Goal: Task Accomplishment & Management: Manage account settings

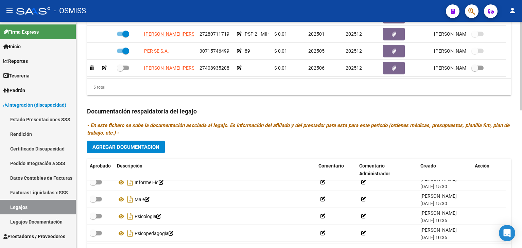
scroll to position [283, 0]
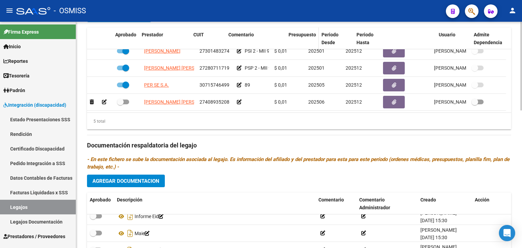
drag, startPoint x: 271, startPoint y: 41, endPoint x: 298, endPoint y: 40, distance: 27.5
click at [298, 40] on div "Aprobado Prestador CUIT Comentario Presupuesto Periodo Desde Periodo Hasta Usua…" at bounding box center [296, 39] width 419 height 22
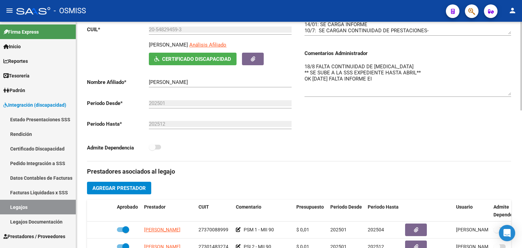
scroll to position [45, 0]
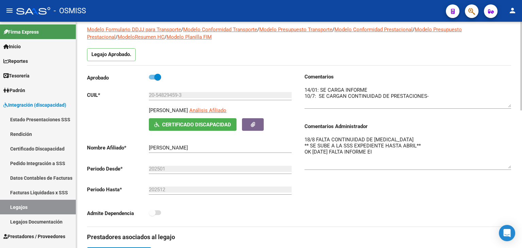
drag, startPoint x: 509, startPoint y: 98, endPoint x: 511, endPoint y: 105, distance: 7.7
drag, startPoint x: 510, startPoint y: 166, endPoint x: 517, endPoint y: 180, distance: 15.8
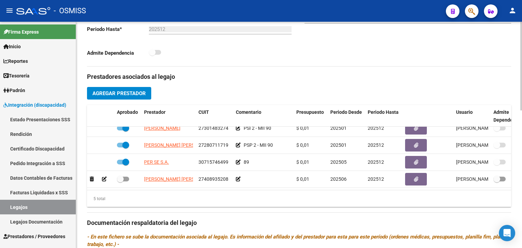
scroll to position [181, 0]
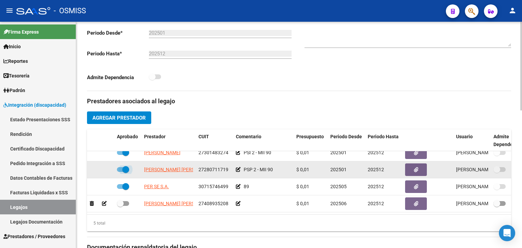
click at [123, 166] on span at bounding box center [125, 169] width 7 height 7
click at [120, 172] on input "checkbox" at bounding box center [120, 172] width 0 height 0
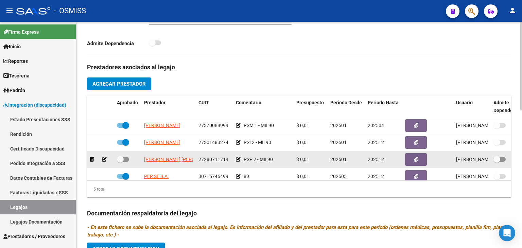
scroll to position [249, 0]
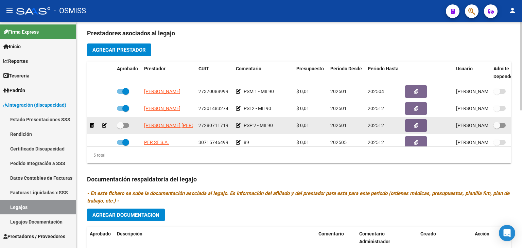
click at [126, 126] on span at bounding box center [123, 125] width 12 height 5
click at [120, 128] on input "checkbox" at bounding box center [120, 128] width 0 height 0
checkbox input "true"
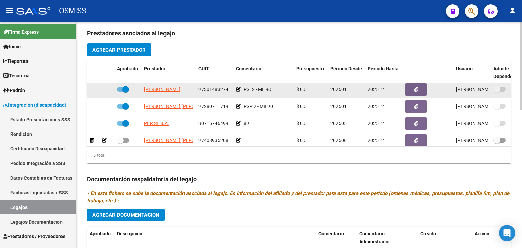
scroll to position [29, 0]
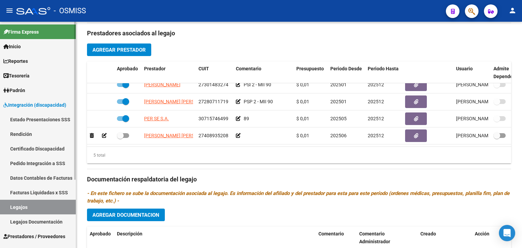
click at [46, 206] on link "Legajos" at bounding box center [38, 207] width 76 height 15
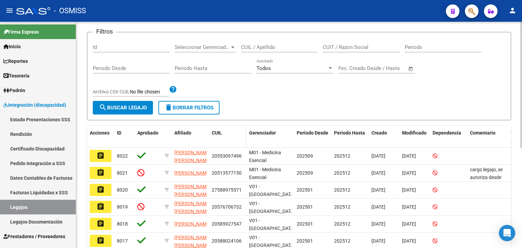
scroll to position [43, 0]
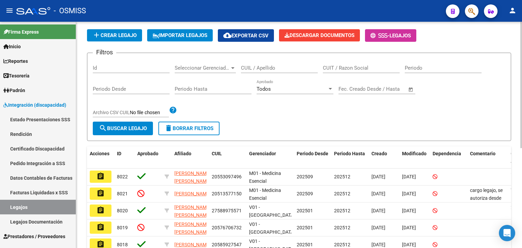
click at [256, 68] on input "CUIL / Apellido" at bounding box center [279, 68] width 77 height 6
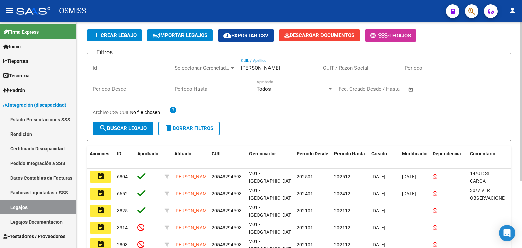
type input "[PERSON_NAME]"
drag, startPoint x: 208, startPoint y: 161, endPoint x: 244, endPoint y: 158, distance: 36.5
click at [244, 158] on div "Acciones ID Aprobado Afiliado CUIL Gerenciador Periodo Desde Periodo Hasta Crea…" at bounding box center [318, 157] width 462 height 22
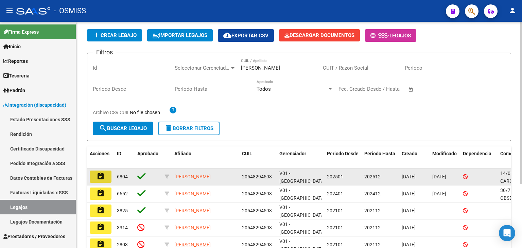
click at [101, 178] on mat-icon "assignment" at bounding box center [101, 176] width 8 height 8
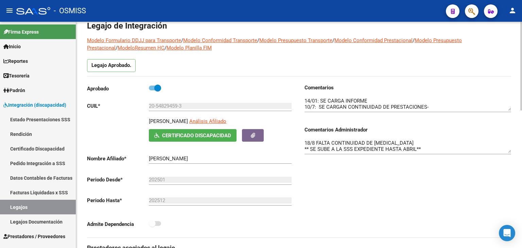
scroll to position [68, 0]
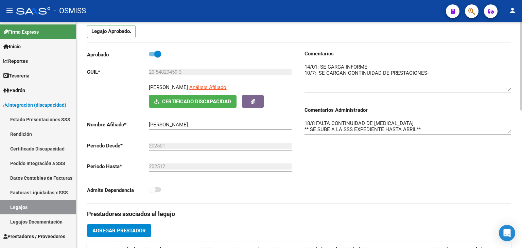
drag, startPoint x: 509, startPoint y: 75, endPoint x: 515, endPoint y: 89, distance: 15.7
click at [515, 89] on div "arrow_back Editar 6804 save Guardar cambios Legajo de Integración Modelo Formul…" at bounding box center [299, 242] width 446 height 577
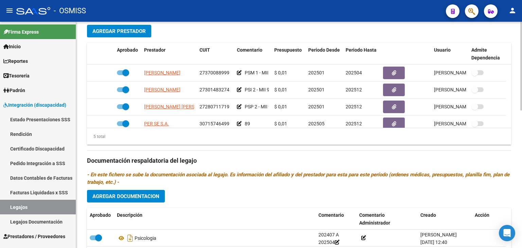
scroll to position [249, 0]
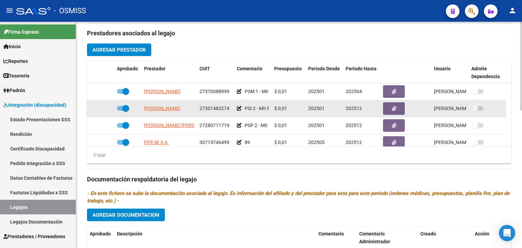
click at [121, 109] on span at bounding box center [123, 108] width 12 height 5
click at [120, 111] on input "checkbox" at bounding box center [120, 111] width 0 height 0
checkbox input "false"
click at [104, 108] on icon at bounding box center [104, 108] width 5 height 5
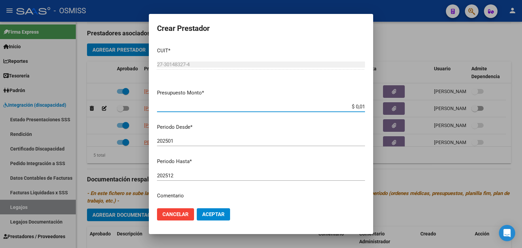
click at [193, 178] on input "202512" at bounding box center [261, 176] width 208 height 6
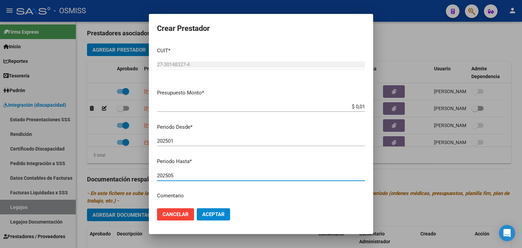
type input "202505"
click at [227, 215] on button "Aceptar" at bounding box center [213, 214] width 33 height 12
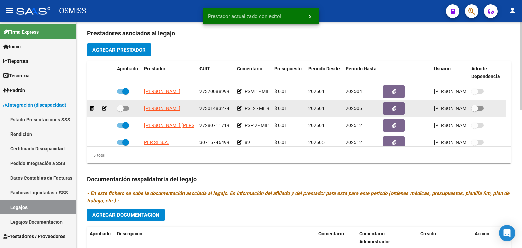
click at [124, 106] on span at bounding box center [123, 108] width 12 height 5
click at [120, 111] on input "checkbox" at bounding box center [120, 111] width 0 height 0
checkbox input "true"
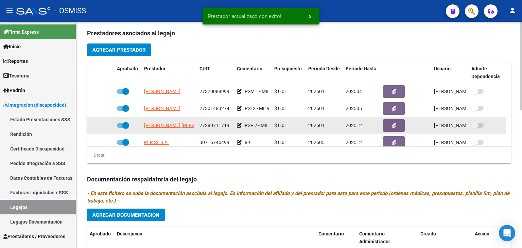
click at [122, 127] on span at bounding box center [125, 125] width 7 height 7
click at [120, 128] on input "checkbox" at bounding box center [120, 128] width 0 height 0
checkbox input "false"
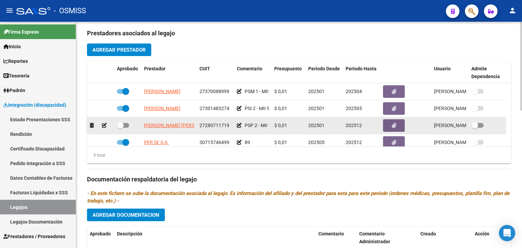
click at [105, 126] on icon at bounding box center [104, 125] width 5 height 5
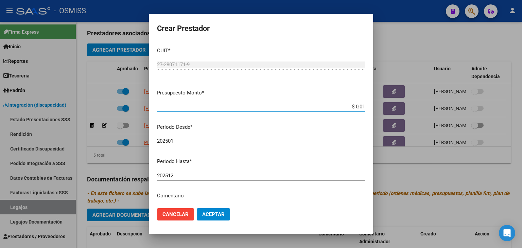
click at [194, 175] on input "202512" at bounding box center [261, 176] width 208 height 6
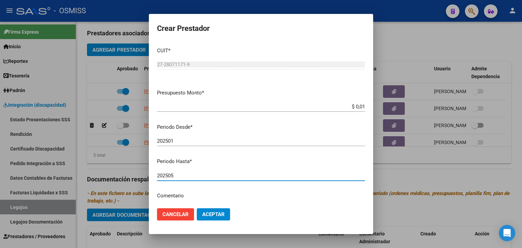
type input "202505"
click at [221, 211] on button "Aceptar" at bounding box center [213, 214] width 33 height 12
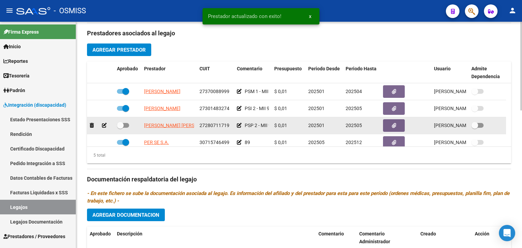
click at [123, 123] on span at bounding box center [120, 125] width 7 height 7
click at [120, 128] on input "checkbox" at bounding box center [120, 128] width 0 height 0
checkbox input "true"
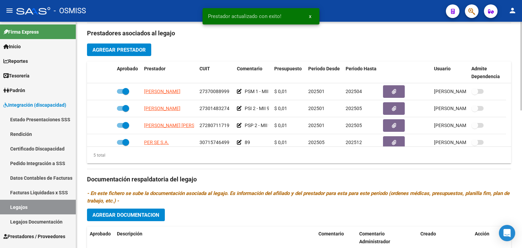
drag, startPoint x: 468, startPoint y: 70, endPoint x: 508, endPoint y: 68, distance: 40.5
click at [508, 68] on datatable-header "Aprobado Prestador CUIT Comentario Presupuesto Periodo Desde Periodo Hasta Usua…" at bounding box center [299, 73] width 424 height 22
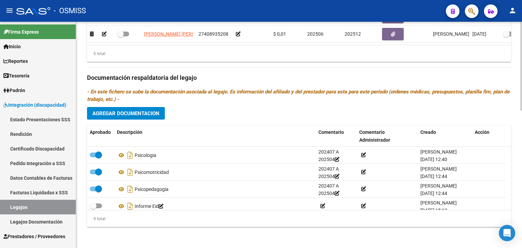
scroll to position [351, 0]
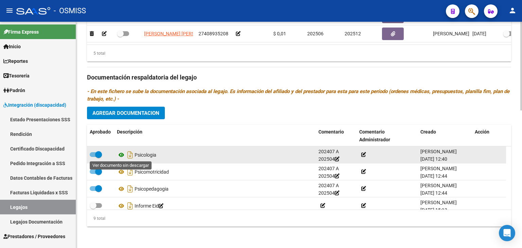
click at [118, 156] on icon at bounding box center [121, 155] width 9 height 8
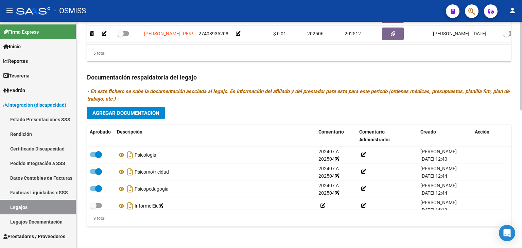
scroll to position [317, 0]
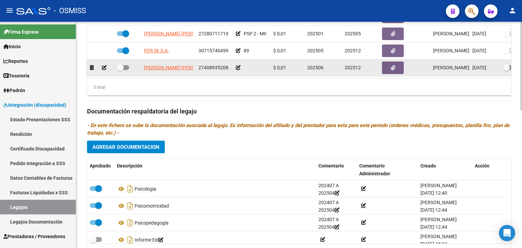
click at [239, 65] on icon at bounding box center [238, 67] width 5 height 5
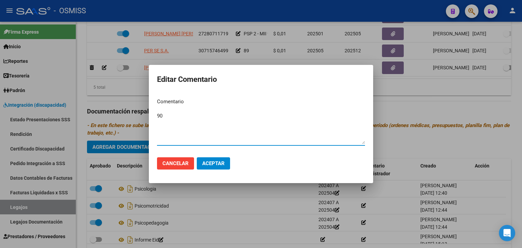
type textarea "90"
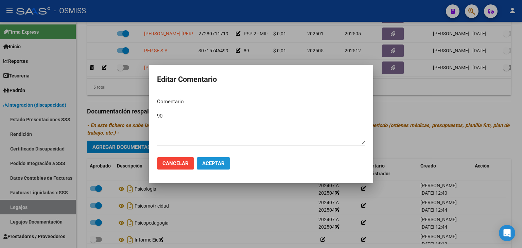
click at [208, 165] on span "Aceptar" at bounding box center [213, 163] width 22 height 6
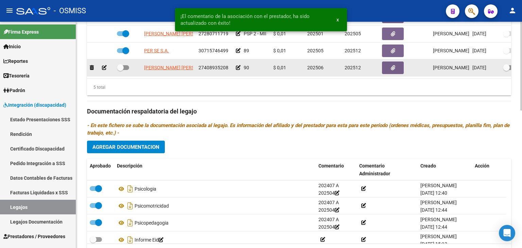
click at [122, 64] on span at bounding box center [120, 67] width 7 height 7
click at [120, 70] on input "checkbox" at bounding box center [120, 70] width 0 height 0
checkbox input "true"
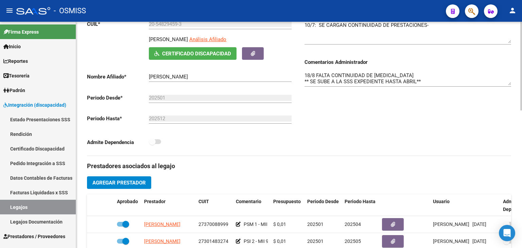
scroll to position [113, 0]
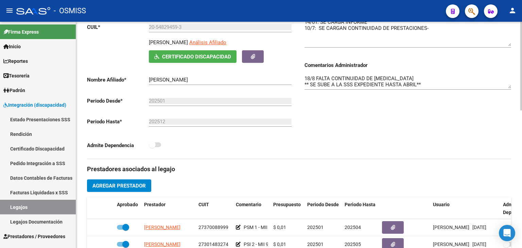
click at [307, 79] on textarea "18/8 FALTA CONTINUIDAD DE [MEDICAL_DATA] ** SE SUBE A LA SSS EXPEDIENTE HASTA A…" at bounding box center [408, 82] width 207 height 14
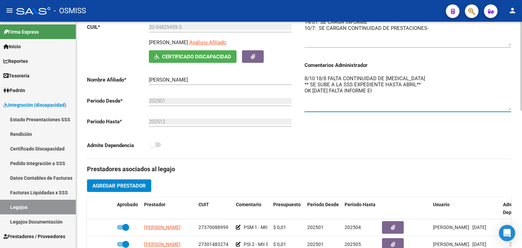
drag, startPoint x: 507, startPoint y: 86, endPoint x: 518, endPoint y: 108, distance: 24.5
click at [520, 109] on div "arrow_back Editar 6804 save Guardar cambios Legajo de Integración Modelo Formul…" at bounding box center [299, 197] width 446 height 577
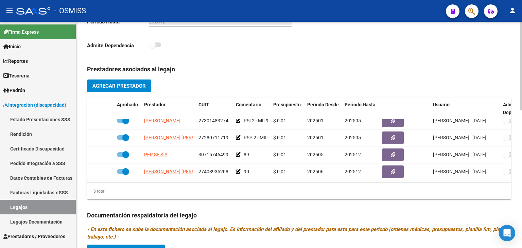
scroll to position [215, 0]
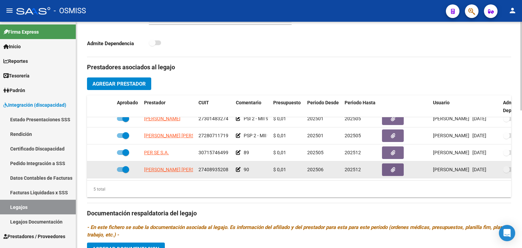
type textarea "8/10 18/8 FALTA CONTINUIDAD DE [MEDICAL_DATA] ** SE SUBE A LA SSS EXPEDIENTE HA…"
click at [238, 167] on icon at bounding box center [238, 169] width 5 height 5
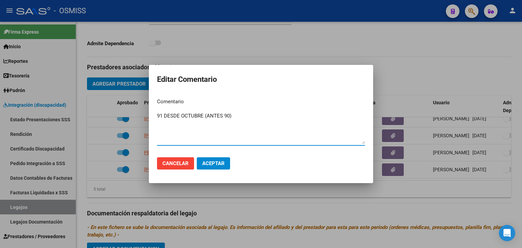
type textarea "91 DESDE OCTUBRE (ANTES 90)"
click at [210, 163] on span "Aceptar" at bounding box center [213, 163] width 22 height 6
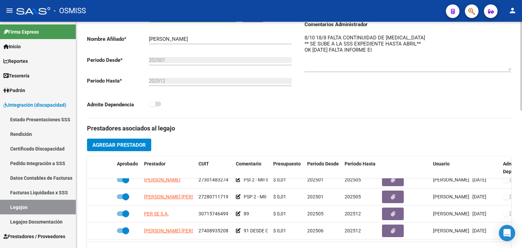
scroll to position [113, 0]
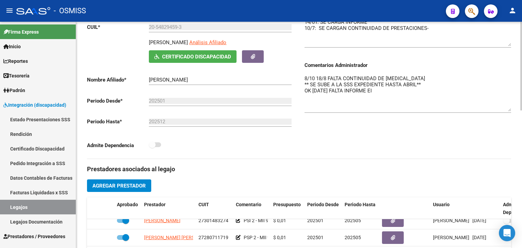
click at [407, 97] on textarea "8/10 18/8 FALTA CONTINUIDAD DE [MEDICAL_DATA] ** SE SUBE A LA SSS EXPEDIENTE HA…" at bounding box center [408, 93] width 207 height 37
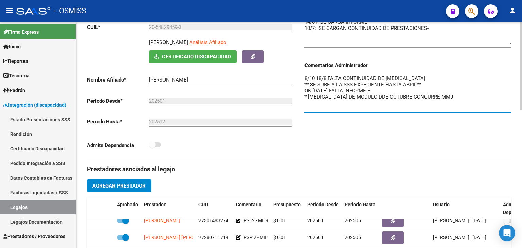
click at [381, 95] on textarea "8/10 18/8 FALTA CONTINUIDAD DE [MEDICAL_DATA] ** SE SUBE A LA SSS EXPEDIENTE HA…" at bounding box center [408, 93] width 207 height 37
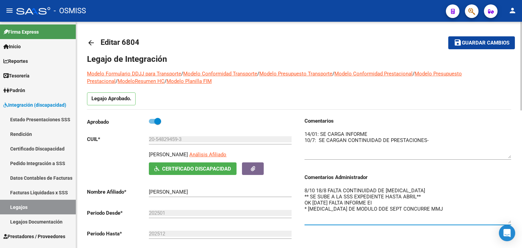
scroll to position [0, 0]
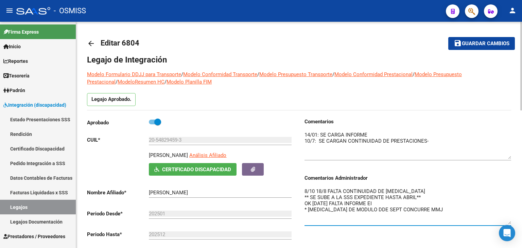
type textarea "8/10 18/8 FALTA CONTINUIDAD DE [MEDICAL_DATA] ** SE SUBE A LA SSS EXPEDIENTE HA…"
click at [496, 42] on span "Guardar cambios" at bounding box center [486, 44] width 48 height 6
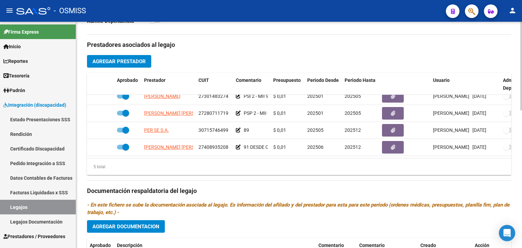
scroll to position [238, 0]
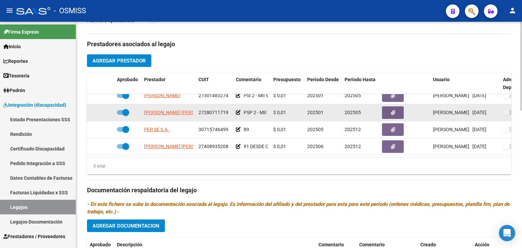
click at [122, 109] on span at bounding box center [125, 112] width 7 height 7
click at [120, 115] on input "checkbox" at bounding box center [120, 115] width 0 height 0
checkbox input "false"
click at [104, 110] on icon at bounding box center [104, 112] width 5 height 5
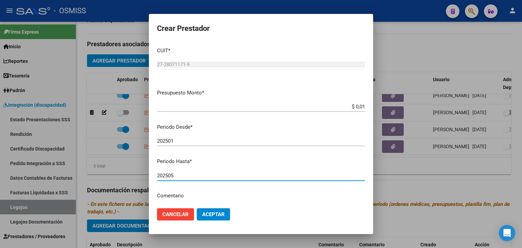
click at [207, 176] on input "202505" at bounding box center [261, 176] width 208 height 6
type input "202512"
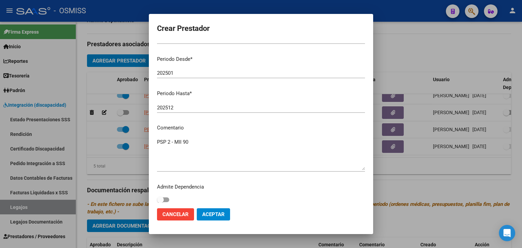
click at [209, 144] on textarea "PSP 2 - MII 90" at bounding box center [261, 154] width 208 height 32
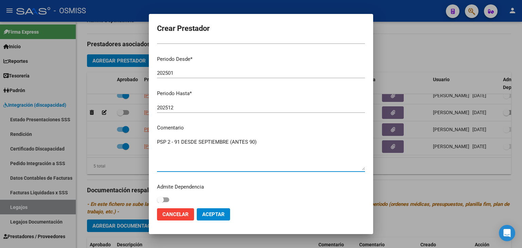
type textarea "PSP 2 - 91 DESDE SEPTIEMBRE (ANTES 90)"
drag, startPoint x: 223, startPoint y: 216, endPoint x: 204, endPoint y: 181, distance: 40.6
click at [223, 216] on span "Aceptar" at bounding box center [213, 214] width 22 height 6
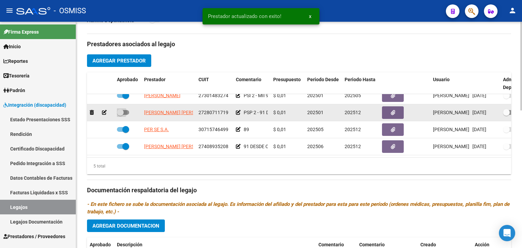
click at [126, 110] on span at bounding box center [123, 112] width 12 height 5
click at [120, 115] on input "checkbox" at bounding box center [120, 115] width 0 height 0
checkbox input "true"
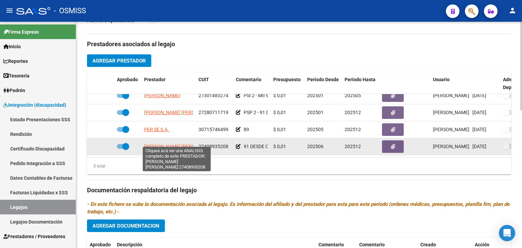
click at [172, 144] on span "[PERSON_NAME] [PERSON_NAME]" at bounding box center [181, 146] width 74 height 5
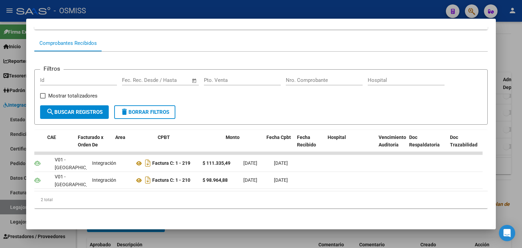
scroll to position [0, 0]
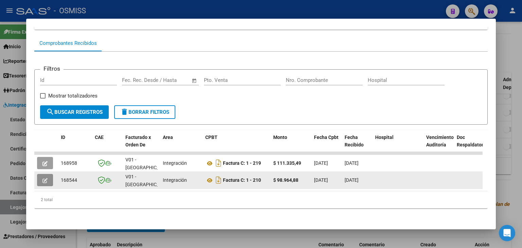
click at [38, 174] on button "button" at bounding box center [45, 180] width 16 height 12
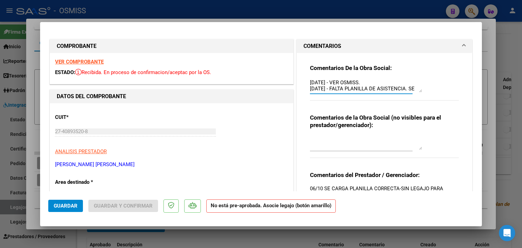
drag, startPoint x: 373, startPoint y: 82, endPoint x: 295, endPoint y: 82, distance: 78.2
click at [297, 82] on div "Comentarios De la Obra Social: [DATE] - VER OSMISS. [DATE] - FALTA PLANILLA DE …" at bounding box center [384, 142] width 175 height 178
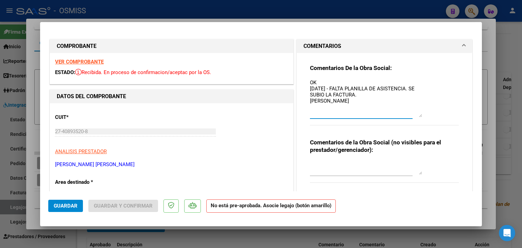
drag, startPoint x: 418, startPoint y: 91, endPoint x: 442, endPoint y: 116, distance: 34.4
click at [442, 116] on div "Comentarios De la Obra Social: OK [DATE] - FALTA PLANILLA DE ASISTENCIA. SE SUB…" at bounding box center [384, 98] width 149 height 69
drag, startPoint x: 371, startPoint y: 102, endPoint x: 292, endPoint y: 93, distance: 79.6
click at [295, 93] on div "COMENTARIOS Comentarios De la Obra Social: OK [DATE] - FALTA PLANILLA DE ASISTE…" at bounding box center [384, 147] width 179 height 216
drag, startPoint x: 292, startPoint y: 93, endPoint x: 303, endPoint y: 100, distance: 12.5
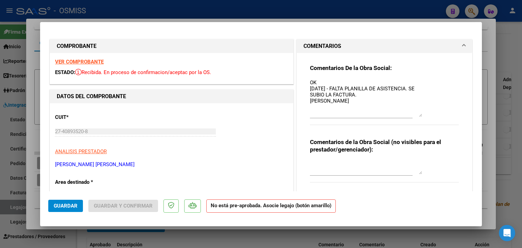
click at [303, 100] on div "COMENTARIOS Comentarios De la Obra Social: OK [DATE] - FALTA PLANILLA DE ASISTE…" at bounding box center [384, 147] width 179 height 216
drag, startPoint x: 305, startPoint y: 104, endPoint x: 304, endPoint y: 107, distance: 3.5
click at [305, 107] on div "Comentarios De la Obra Social: OK [DATE] - FALTA PLANILLA DE ASISTENCIA. SE SUB…" at bounding box center [384, 151] width 159 height 197
drag, startPoint x: 368, startPoint y: 102, endPoint x: 301, endPoint y: 99, distance: 67.0
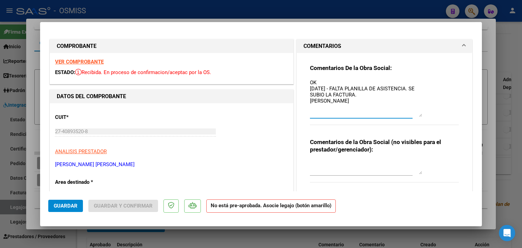
click at [301, 99] on div "Comentarios De la Obra Social: OK [DATE] - FALTA PLANILLA DE ASISTENCIA. SE SUB…" at bounding box center [384, 154] width 175 height 202
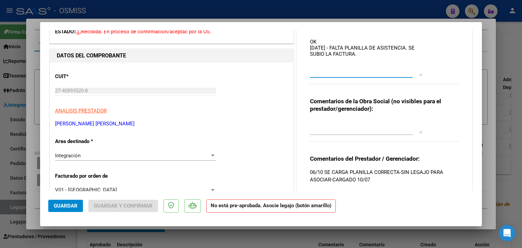
scroll to position [136, 0]
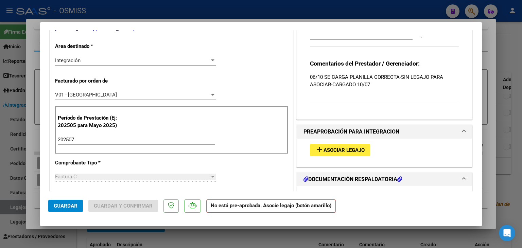
type textarea "OK [DATE] - FALTA PLANILLA DE ASISTENCIA. SE SUBIO LA FACTURA."
click at [347, 153] on button "add Asociar Legajo" at bounding box center [340, 150] width 60 height 13
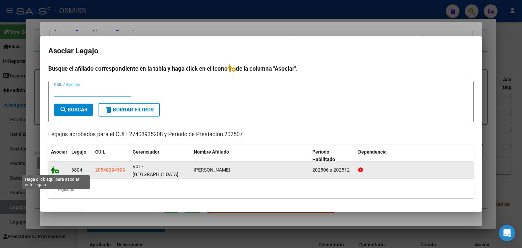
click at [54, 171] on icon at bounding box center [55, 169] width 8 height 7
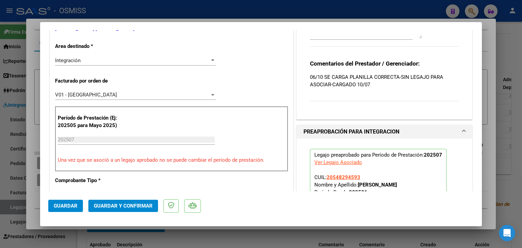
click at [67, 206] on span "Guardar" at bounding box center [66, 206] width 24 height 6
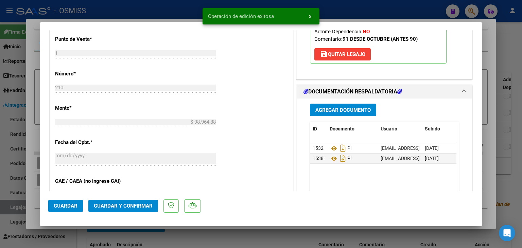
scroll to position [374, 0]
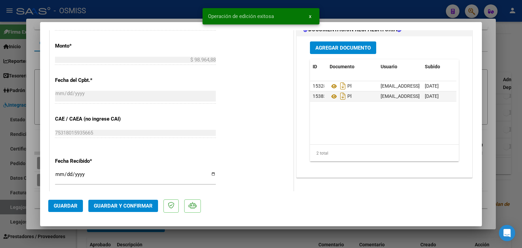
click at [64, 204] on span "Guardar" at bounding box center [66, 206] width 24 height 6
click at [73, 235] on div at bounding box center [261, 124] width 522 height 248
type input "$ 0,00"
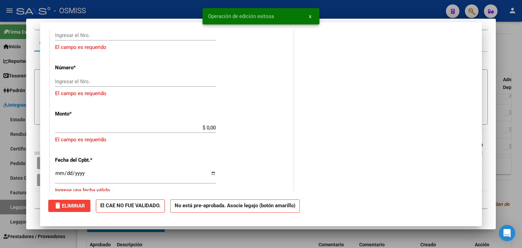
scroll to position [430, 0]
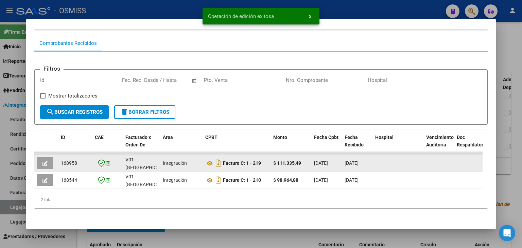
click at [44, 161] on icon "button" at bounding box center [44, 163] width 5 height 5
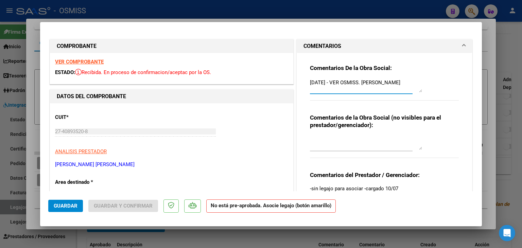
drag, startPoint x: 324, startPoint y: 90, endPoint x: 285, endPoint y: 79, distance: 39.8
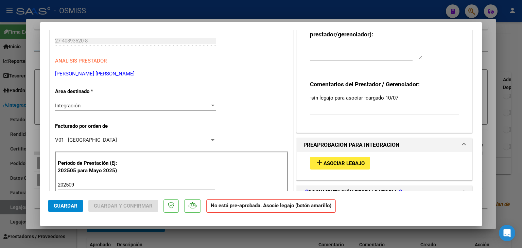
scroll to position [136, 0]
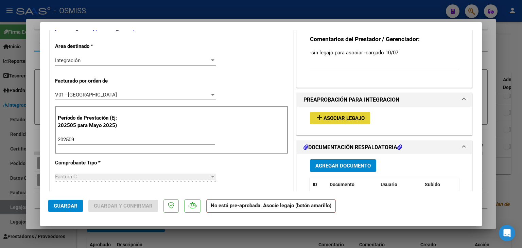
click at [337, 119] on span "Asociar Legajo" at bounding box center [344, 118] width 41 height 6
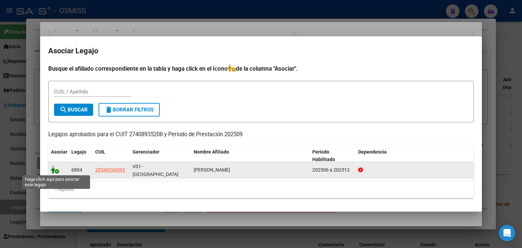
click at [55, 169] on icon at bounding box center [55, 169] width 8 height 7
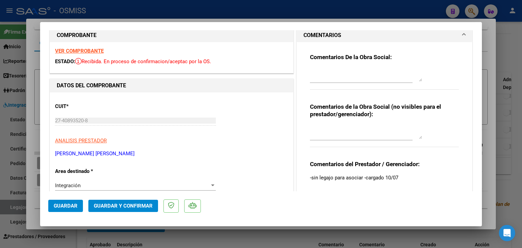
scroll to position [0, 0]
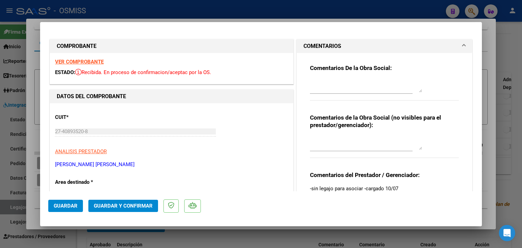
click at [348, 83] on textarea at bounding box center [366, 86] width 112 height 14
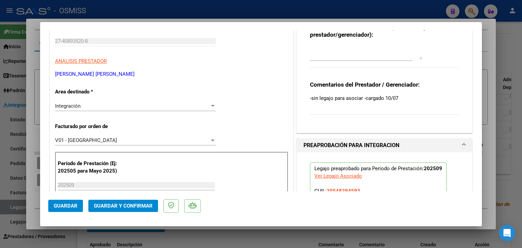
scroll to position [136, 0]
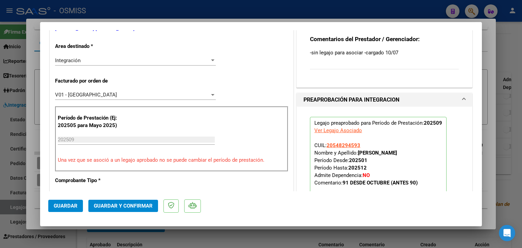
type textarea "MOD 90"
click at [69, 207] on span "Guardar" at bounding box center [66, 206] width 24 height 6
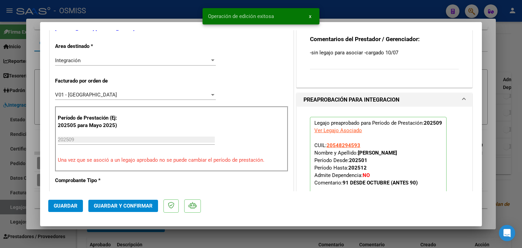
click at [35, 214] on div at bounding box center [261, 124] width 522 height 248
type input "$ 0,00"
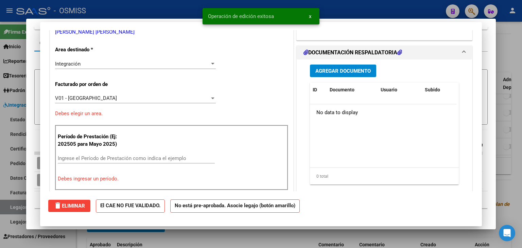
scroll to position [0, 0]
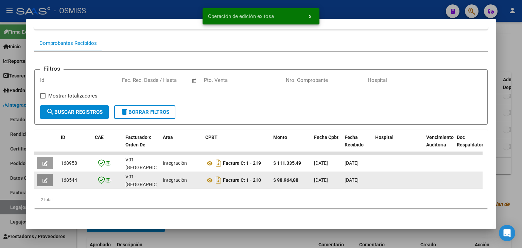
click at [44, 178] on icon "button" at bounding box center [44, 180] width 5 height 5
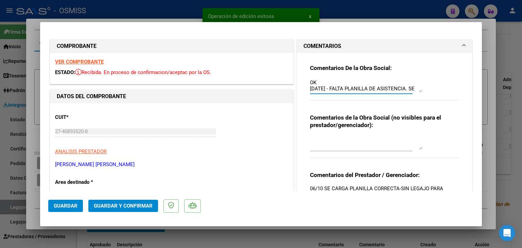
click at [331, 81] on textarea "OK [DATE] - FALTA PLANILLA DE ASISTENCIA. SE SUBIO LA FACTURA." at bounding box center [366, 86] width 112 height 14
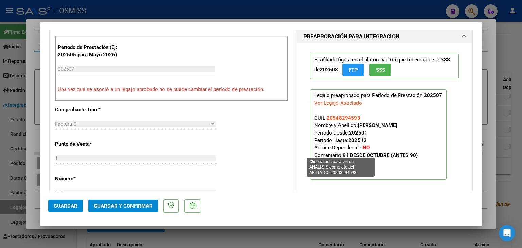
scroll to position [238, 0]
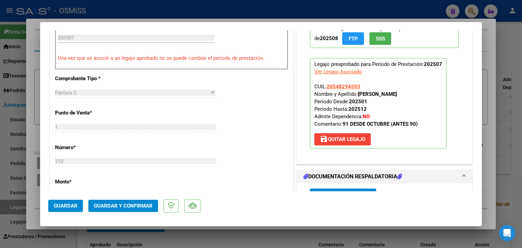
type textarea "OK MOD 90 [DATE] - FALTA PLANILLA DE ASISTENCIA. SE SUBIO LA FACTURA."
click at [66, 204] on span "Guardar" at bounding box center [66, 206] width 24 height 6
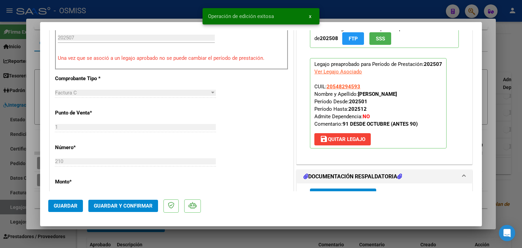
click at [34, 214] on div at bounding box center [261, 124] width 522 height 248
type input "$ 0,00"
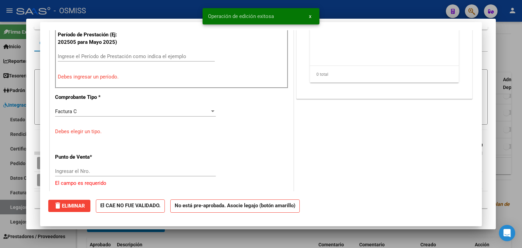
scroll to position [0, 0]
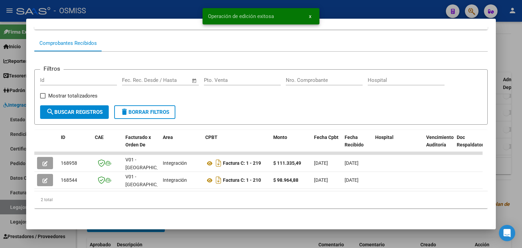
click at [100, 235] on div at bounding box center [261, 124] width 522 height 248
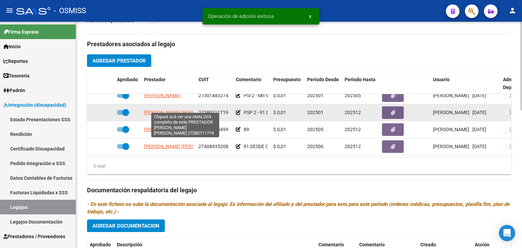
click at [175, 110] on span "[PERSON_NAME] [PERSON_NAME]" at bounding box center [181, 112] width 74 height 5
type textarea "27280711719"
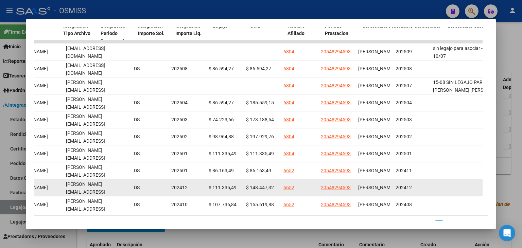
scroll to position [0, 581]
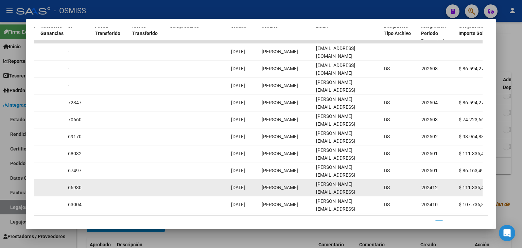
drag, startPoint x: 139, startPoint y: 187, endPoint x: 120, endPoint y: 184, distance: 18.7
click at [121, 184] on div "143818 V01 - [PERSON_NAME] Integración Factura C: 2 - 381 $ 111.335,49 [DATE] […" at bounding box center [188, 187] width 1468 height 17
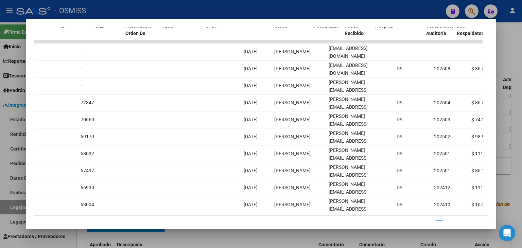
scroll to position [0, 0]
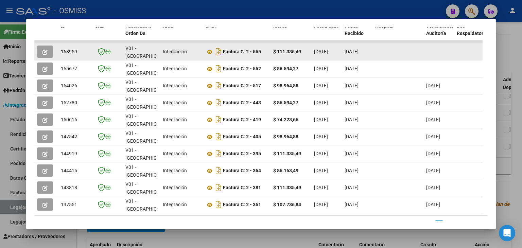
click at [48, 48] on button "button" at bounding box center [45, 52] width 16 height 12
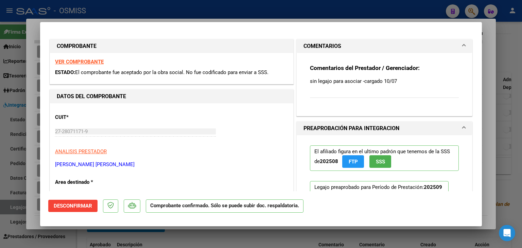
click at [84, 203] on span "Desconfirmar" at bounding box center [73, 206] width 38 height 6
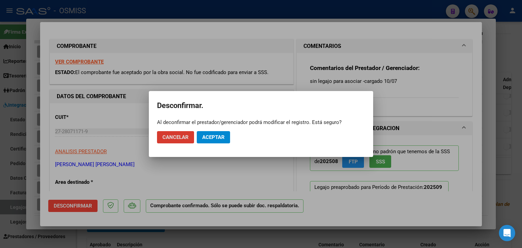
click at [221, 138] on span "Aceptar" at bounding box center [213, 137] width 22 height 6
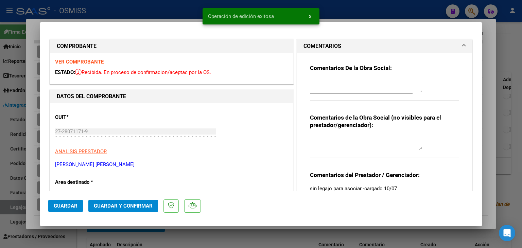
click at [360, 78] on div at bounding box center [366, 85] width 112 height 16
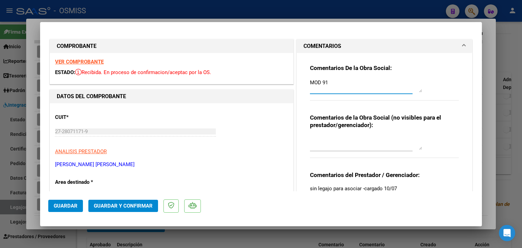
type textarea "MOD 91"
click at [100, 206] on span "Guardar y Confirmar" at bounding box center [123, 206] width 59 height 6
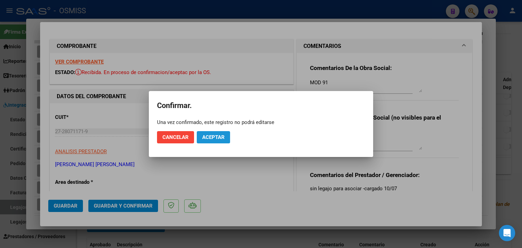
drag, startPoint x: 212, startPoint y: 139, endPoint x: 200, endPoint y: 154, distance: 19.1
click at [212, 139] on span "Aceptar" at bounding box center [213, 137] width 22 height 6
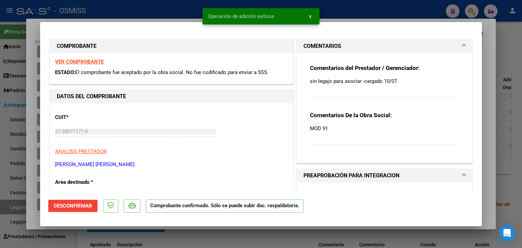
scroll to position [102, 0]
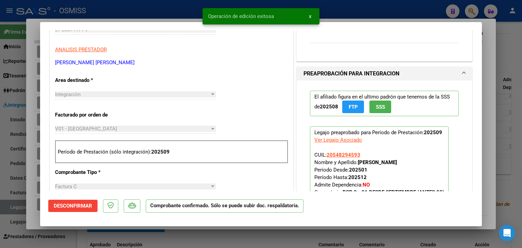
click at [97, 237] on div at bounding box center [261, 124] width 522 height 248
type input "$ 0,00"
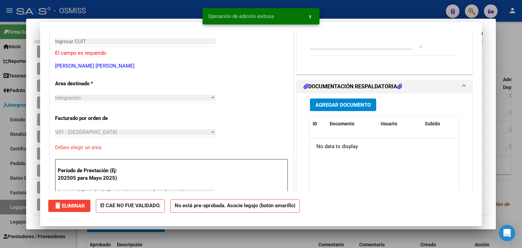
scroll to position [114, 0]
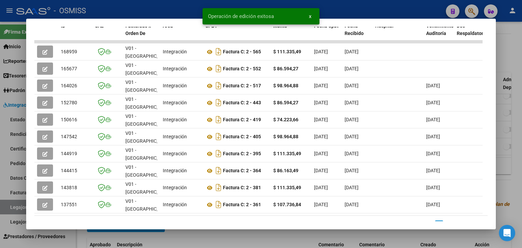
click at [99, 236] on div at bounding box center [261, 124] width 522 height 248
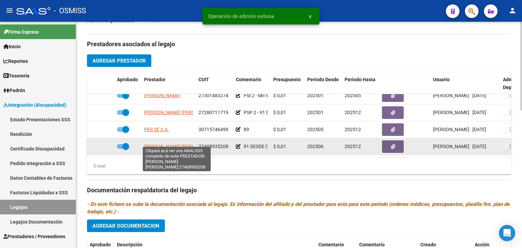
click at [157, 144] on span "[PERSON_NAME] [PERSON_NAME]" at bounding box center [181, 146] width 74 height 5
type textarea "27408935208"
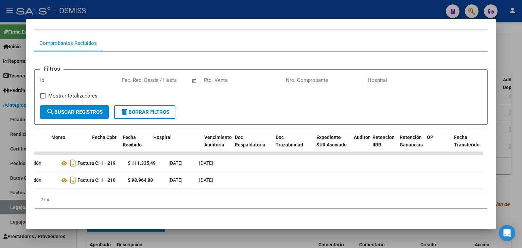
scroll to position [0, 0]
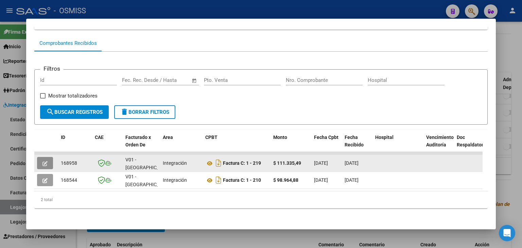
click at [44, 161] on icon "button" at bounding box center [44, 163] width 5 height 5
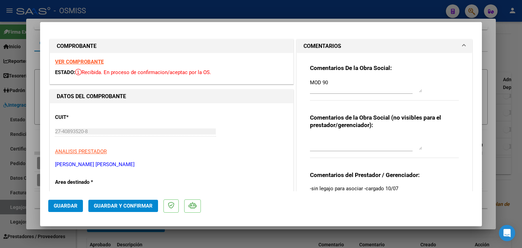
click at [340, 85] on textarea "MOD 90" at bounding box center [366, 86] width 112 height 14
type textarea "MOD 91"
click at [71, 206] on span "Guardar" at bounding box center [66, 206] width 24 height 6
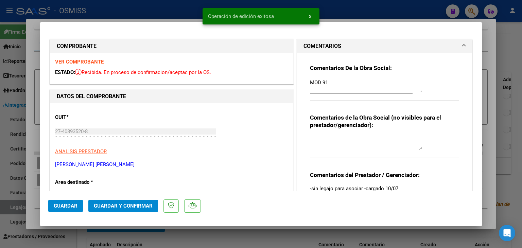
click at [74, 231] on div at bounding box center [261, 124] width 522 height 248
type input "$ 0,00"
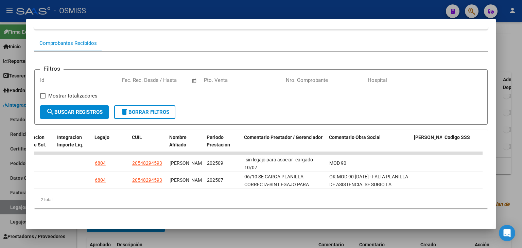
scroll to position [0, 845]
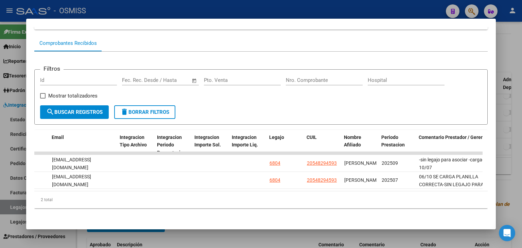
drag, startPoint x: 151, startPoint y: 241, endPoint x: 160, endPoint y: 229, distance: 15.2
click at [151, 241] on div at bounding box center [261, 124] width 522 height 248
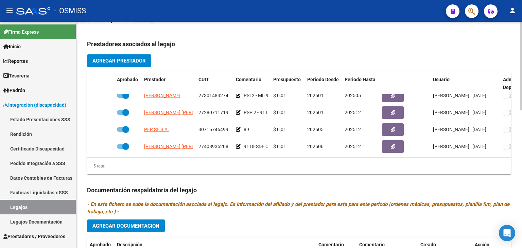
scroll to position [29, 0]
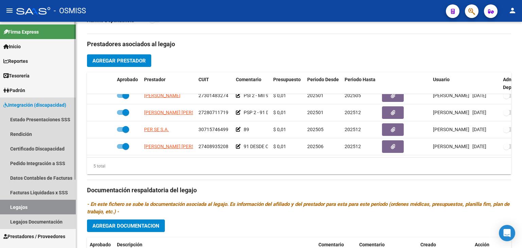
click at [35, 206] on link "Legajos" at bounding box center [38, 207] width 76 height 15
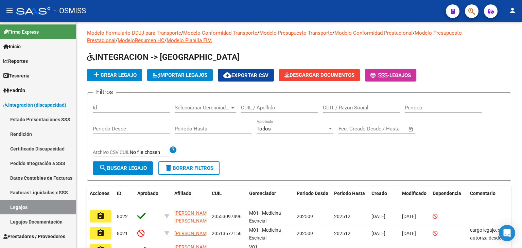
scroll to position [179, 0]
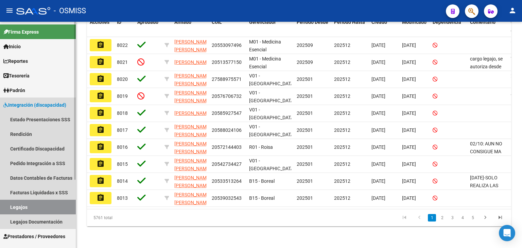
click at [43, 207] on link "Legajos" at bounding box center [38, 207] width 76 height 15
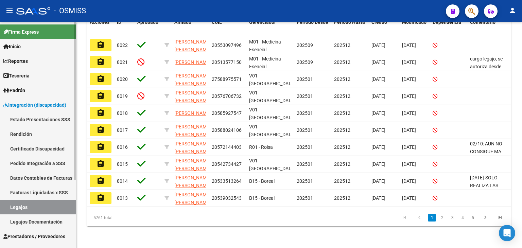
click at [36, 207] on link "Legajos" at bounding box center [38, 207] width 76 height 15
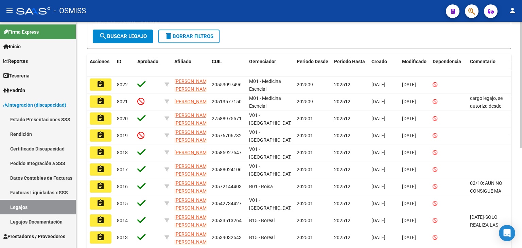
scroll to position [77, 0]
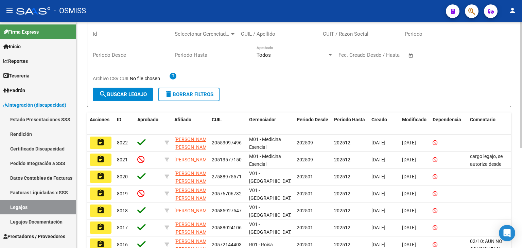
click at [273, 33] on input "CUIL / Apellido" at bounding box center [279, 34] width 77 height 6
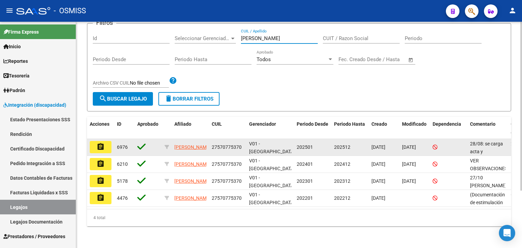
type input "[PERSON_NAME]"
click at [95, 142] on button "assignment" at bounding box center [101, 147] width 22 height 12
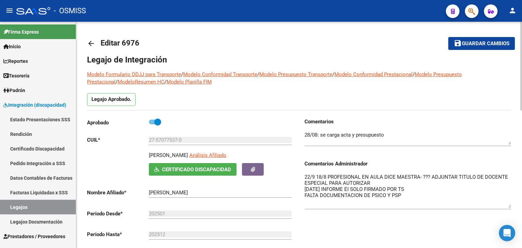
drag, startPoint x: 509, startPoint y: 185, endPoint x: 520, endPoint y: 206, distance: 23.9
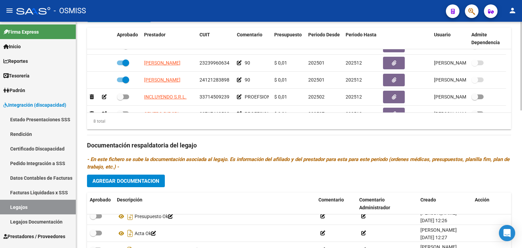
scroll to position [27, 0]
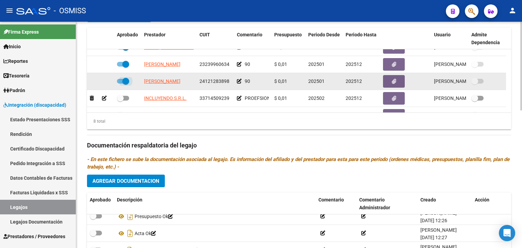
click at [119, 81] on span at bounding box center [123, 81] width 12 height 5
click at [120, 84] on input "checkbox" at bounding box center [120, 84] width 0 height 0
checkbox input "false"
click at [241, 81] on icon at bounding box center [239, 81] width 5 height 5
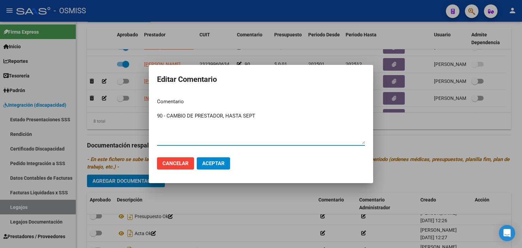
type textarea "90 - CAMBIO DE PRESTADOR, HASTA SEPT"
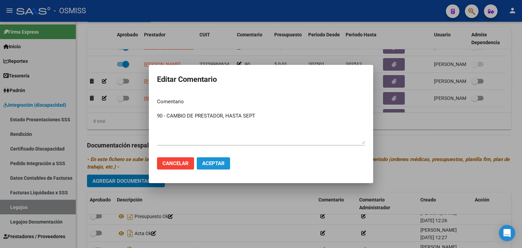
click at [222, 163] on span "Aceptar" at bounding box center [213, 163] width 22 height 6
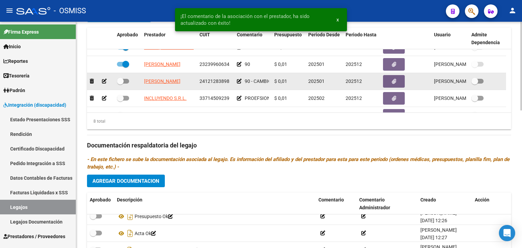
click at [129, 81] on div at bounding box center [128, 81] width 22 height 9
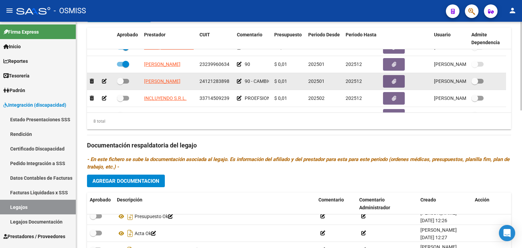
click at [102, 81] on icon at bounding box center [104, 81] width 5 height 5
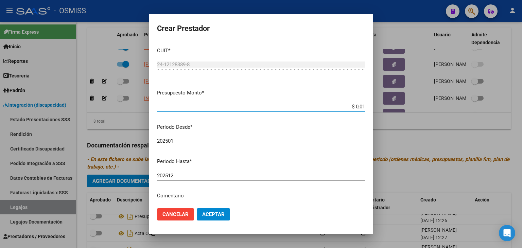
click at [190, 179] on div "202512 Ingresar el periodo" at bounding box center [261, 176] width 208 height 10
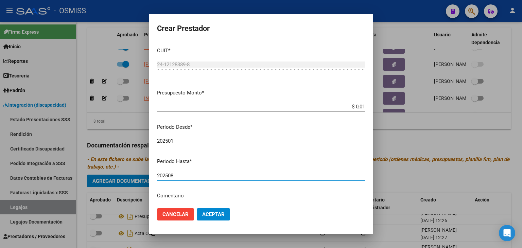
type input "202508"
click at [211, 214] on span "Aceptar" at bounding box center [213, 214] width 22 height 6
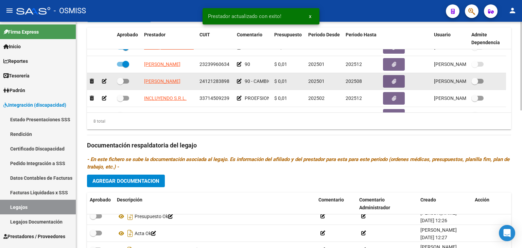
click at [125, 81] on span at bounding box center [123, 81] width 12 height 5
click at [120, 84] on input "checkbox" at bounding box center [120, 84] width 0 height 0
checkbox input "true"
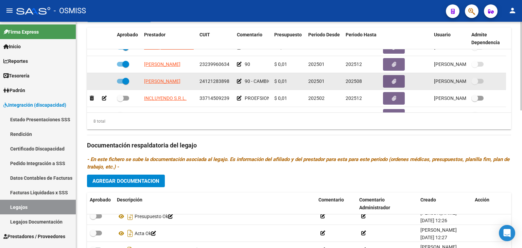
click at [240, 80] on icon at bounding box center [239, 81] width 5 height 5
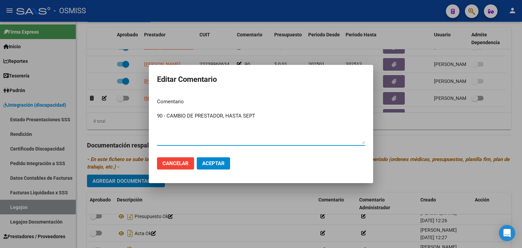
drag, startPoint x: 272, startPoint y: 119, endPoint x: 244, endPoint y: 119, distance: 27.5
click at [242, 119] on textarea "90 - CAMBIO DE PRESTADOR, HASTA SEPT" at bounding box center [261, 128] width 208 height 32
type textarea "90 - CAMBIO DE PRESTADOR, HASTA AGOSTO"
click at [215, 165] on span "Aceptar" at bounding box center [213, 163] width 22 height 6
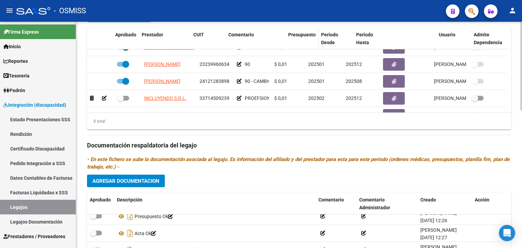
drag, startPoint x: 270, startPoint y: 41, endPoint x: 297, endPoint y: 40, distance: 27.2
click at [297, 40] on div "Aprobado Prestador CUIT Comentario Presupuesto Periodo Desde Periodo Hasta Usua…" at bounding box center [296, 39] width 419 height 22
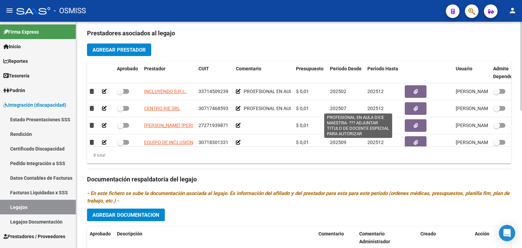
scroll to position [80, 0]
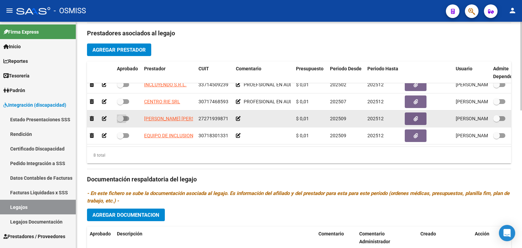
click at [125, 116] on span at bounding box center [123, 118] width 12 height 5
click at [120, 121] on input "checkbox" at bounding box center [120, 121] width 0 height 0
checkbox input "true"
click at [237, 116] on icon at bounding box center [238, 118] width 5 height 5
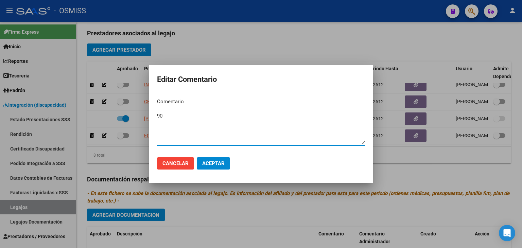
type textarea "90"
click at [214, 163] on span "Aceptar" at bounding box center [213, 163] width 22 height 6
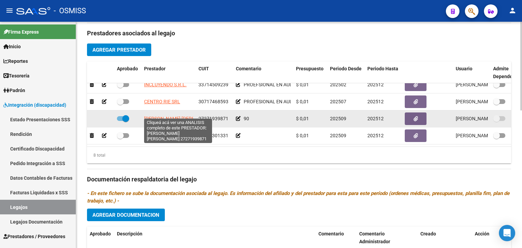
click at [181, 116] on span "[PERSON_NAME] [PERSON_NAME]" at bounding box center [181, 118] width 74 height 5
type textarea "27271939871"
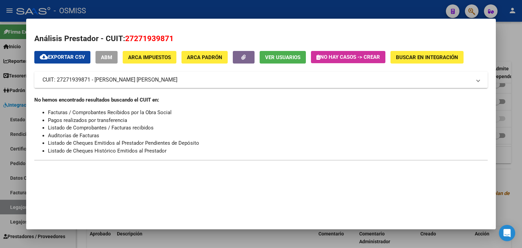
click at [231, 239] on div at bounding box center [261, 124] width 522 height 248
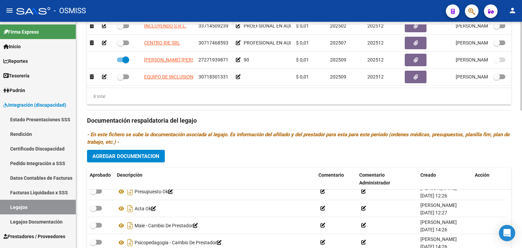
scroll to position [249, 0]
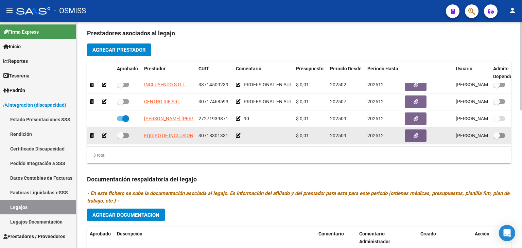
click at [213, 133] on span "30718301331" at bounding box center [213, 135] width 30 height 5
copy span "30718301331"
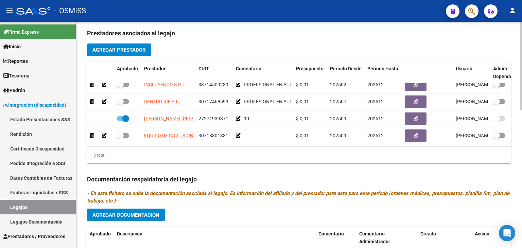
click at [243, 151] on div "8 total" at bounding box center [299, 155] width 424 height 17
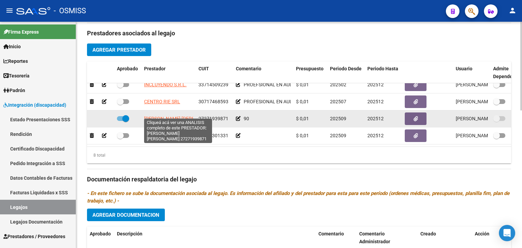
click at [186, 116] on span "[PERSON_NAME] [PERSON_NAME]" at bounding box center [181, 118] width 74 height 5
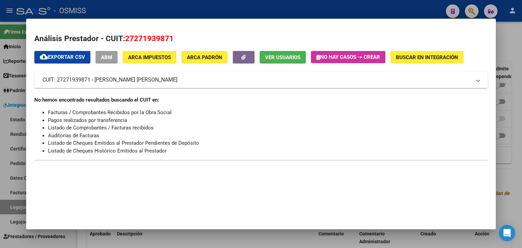
click at [178, 237] on div at bounding box center [261, 124] width 522 height 248
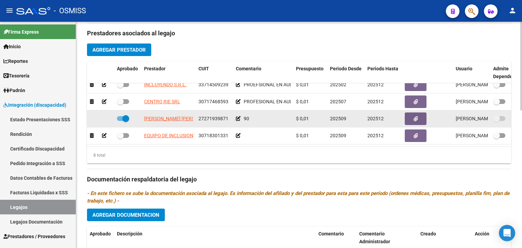
scroll to position [283, 0]
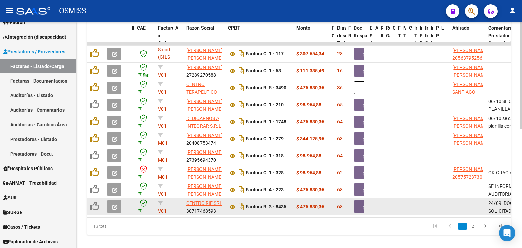
click at [129, 206] on datatable-body-cell "163954" at bounding box center [131, 206] width 5 height 17
